Goal: Book appointment/travel/reservation

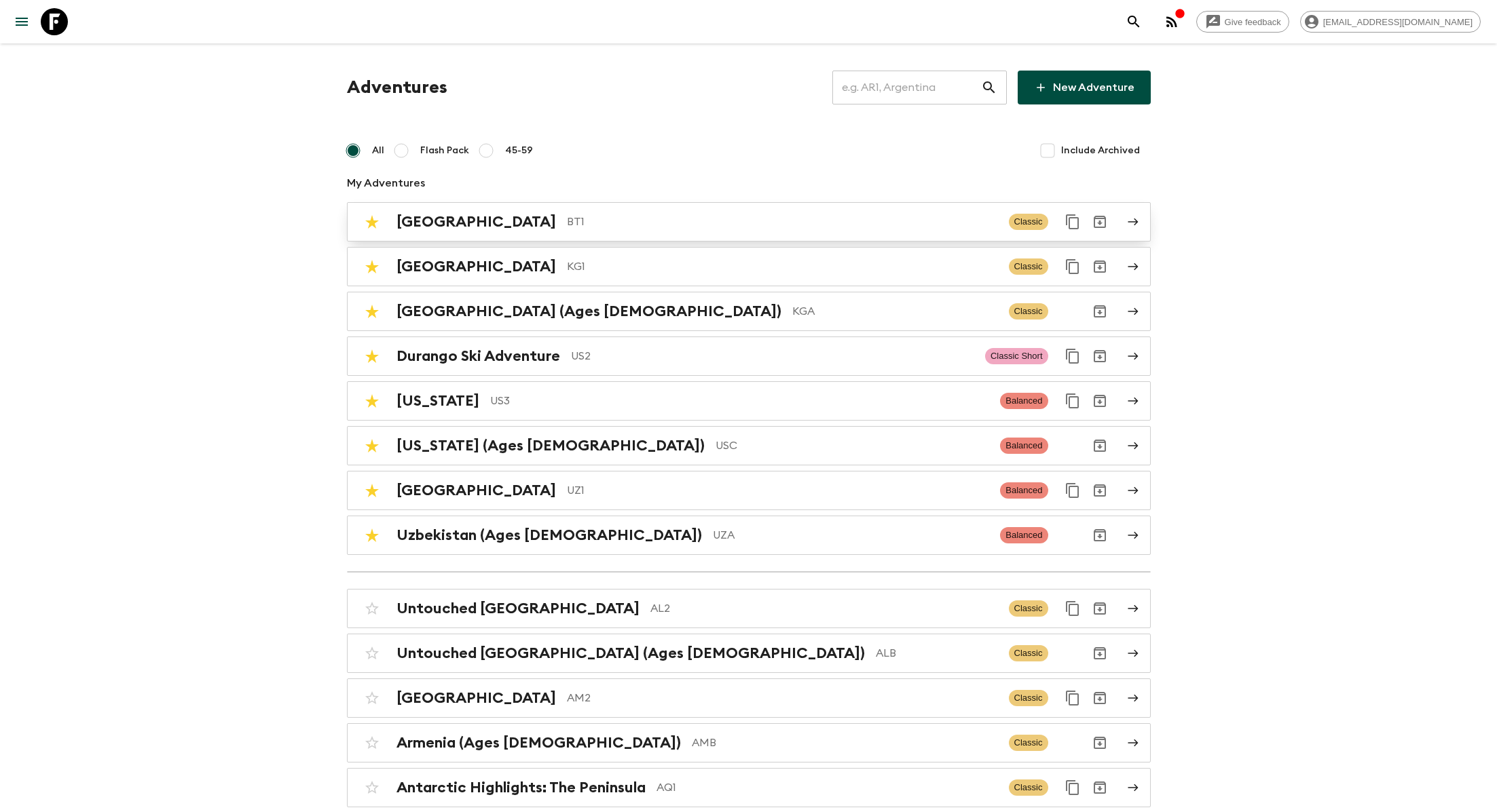
click at [480, 211] on div "Bhutan BT1 Classic" at bounding box center [723, 222] width 728 height 27
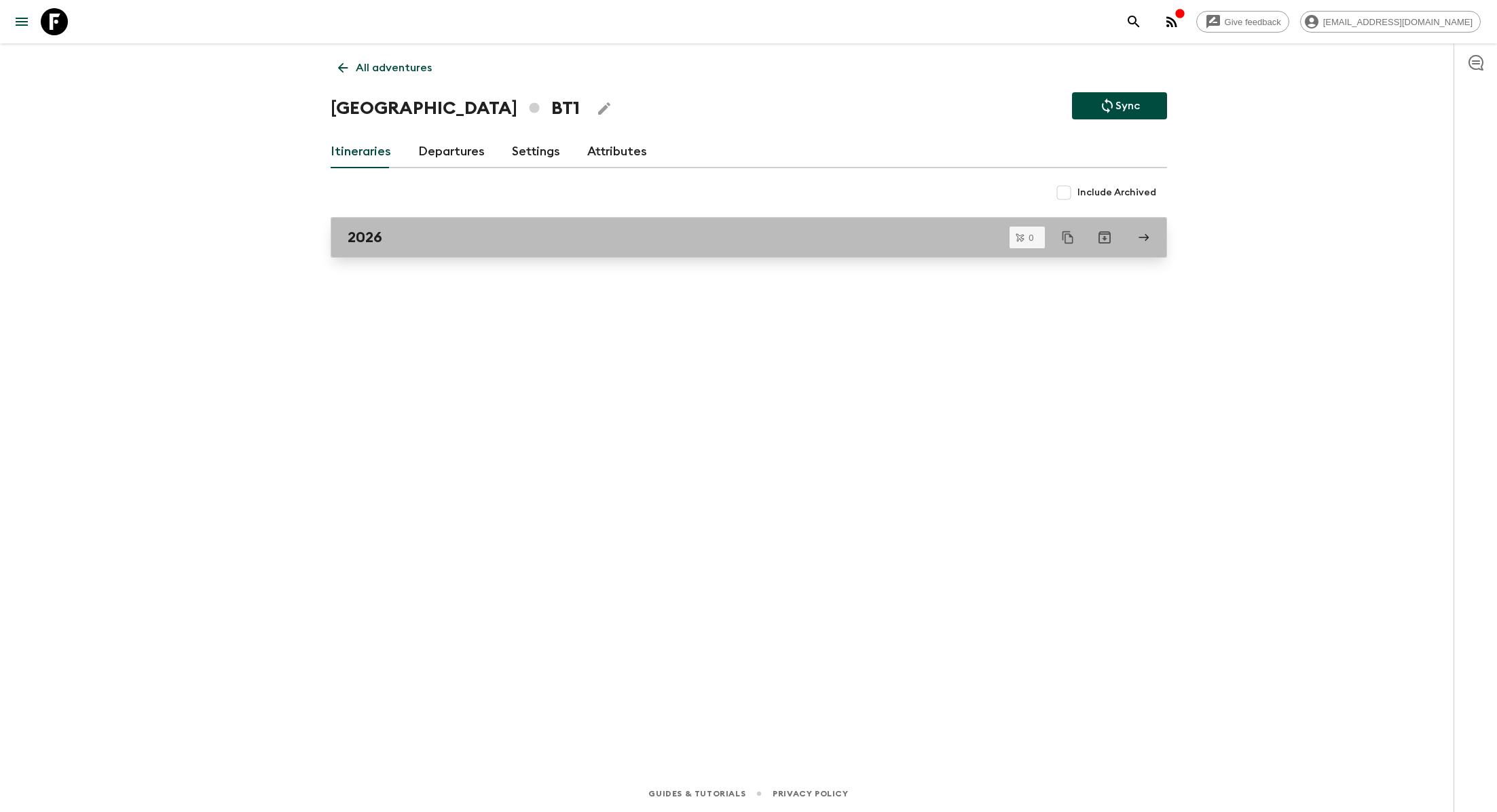
click at [581, 238] on div "2026" at bounding box center [736, 237] width 777 height 18
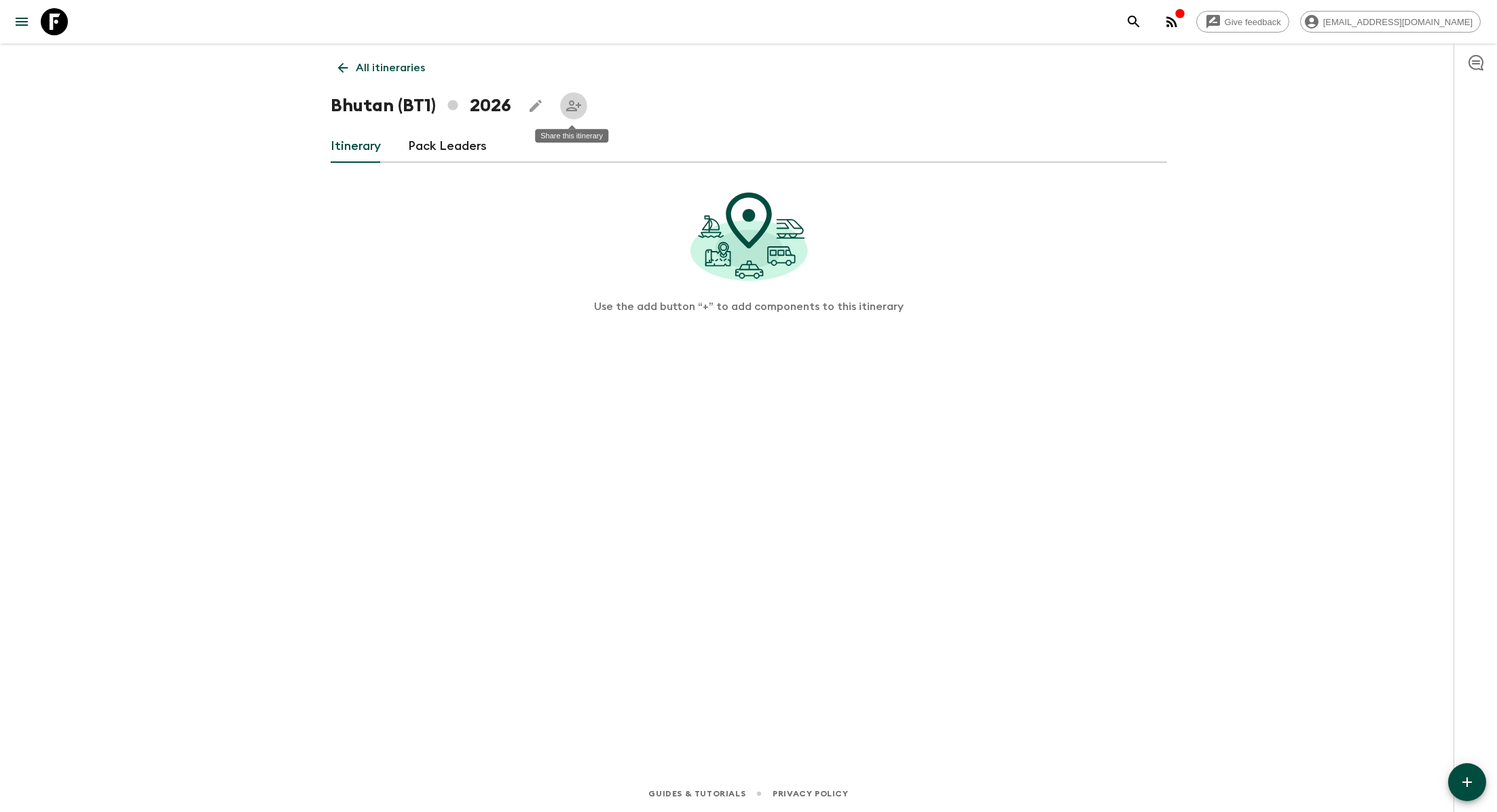
click at [579, 109] on icon "Share this itinerary" at bounding box center [573, 106] width 16 height 16
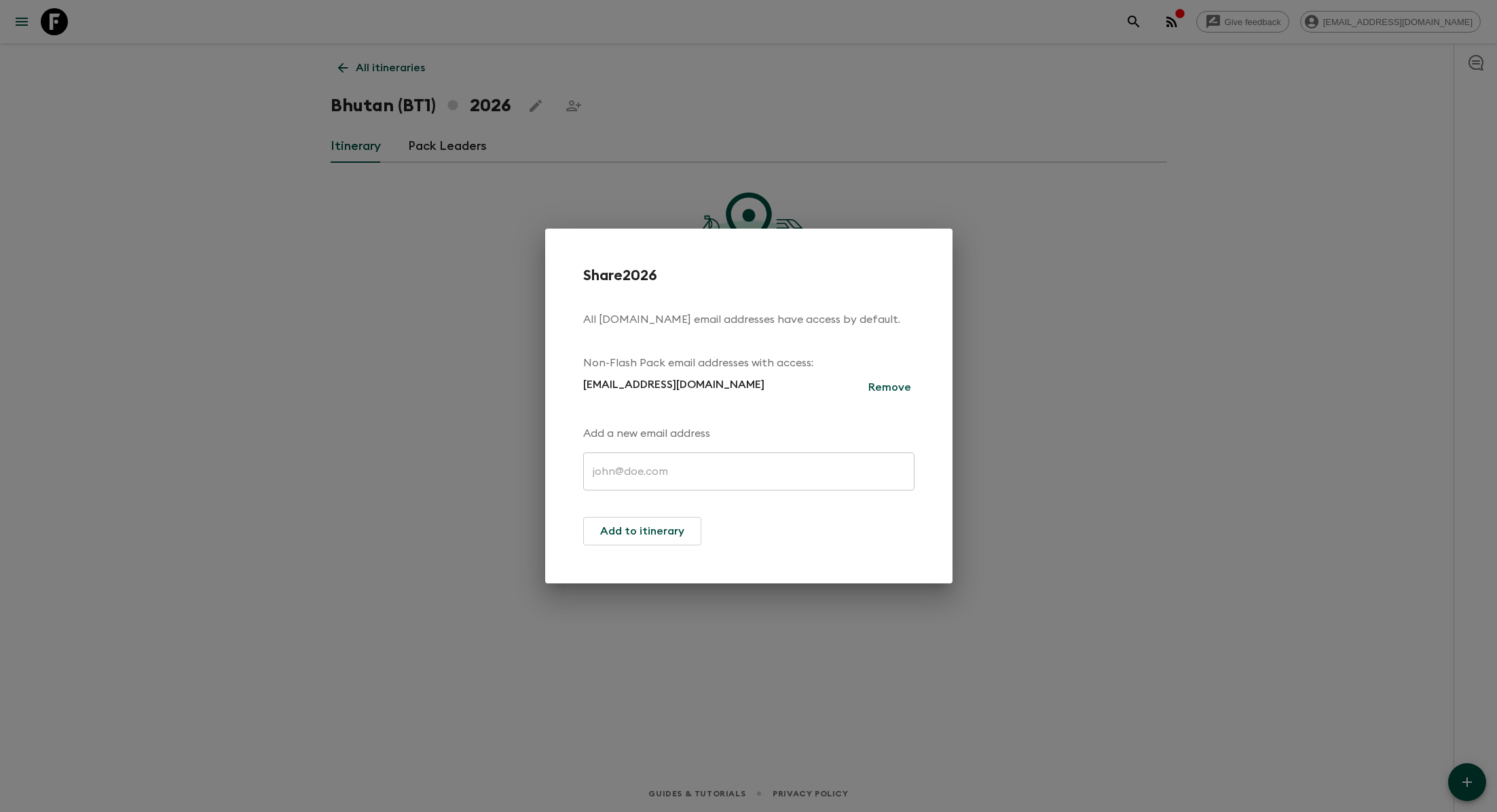
click at [664, 463] on input "text" at bounding box center [749, 471] width 332 height 38
paste input "[EMAIL_ADDRESS][DOMAIN_NAME]"
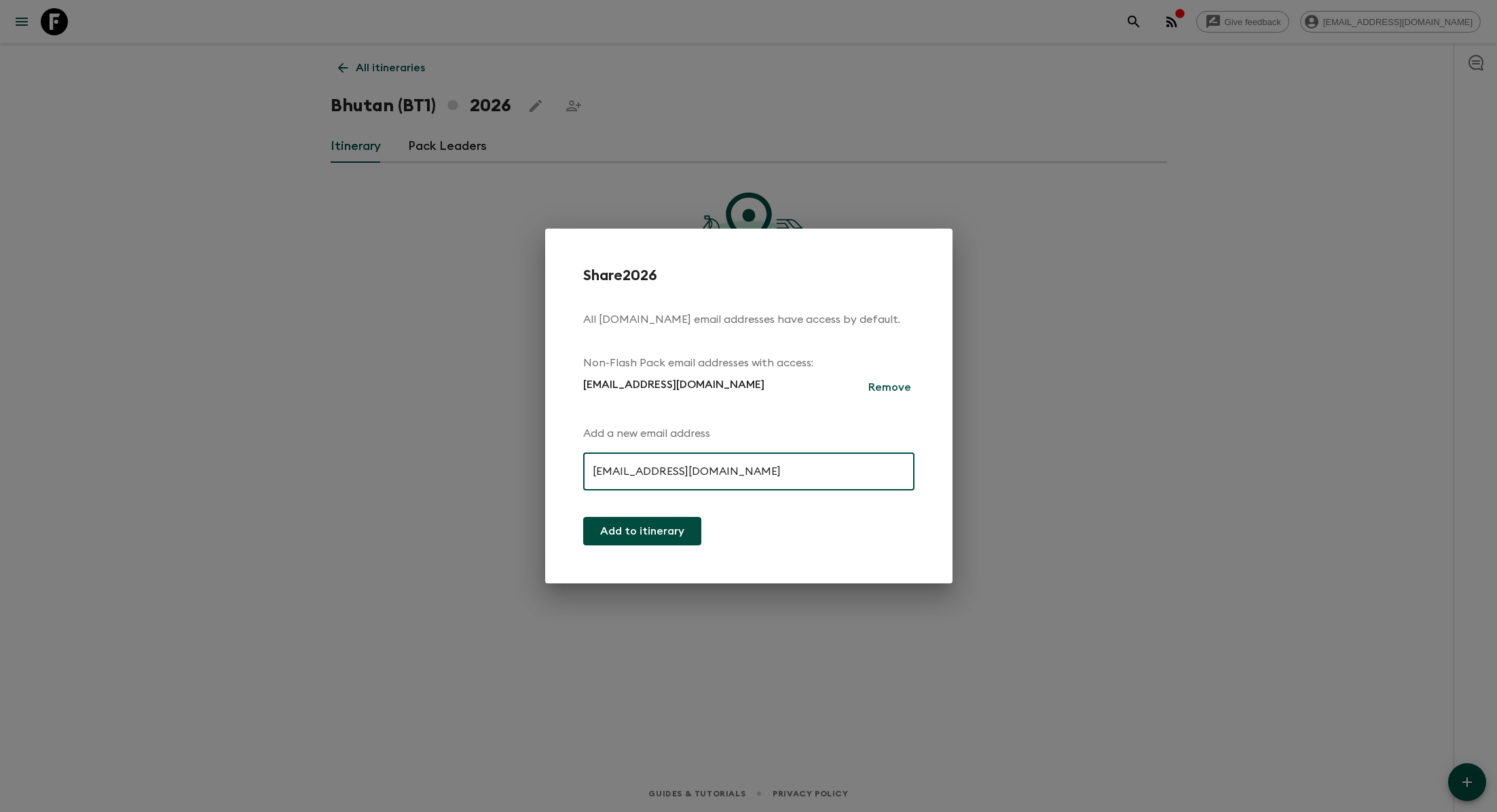
type input "[EMAIL_ADDRESS][DOMAIN_NAME]"
click at [663, 529] on button "Add to itinerary" at bounding box center [642, 531] width 118 height 29
